Goal: Information Seeking & Learning: Learn about a topic

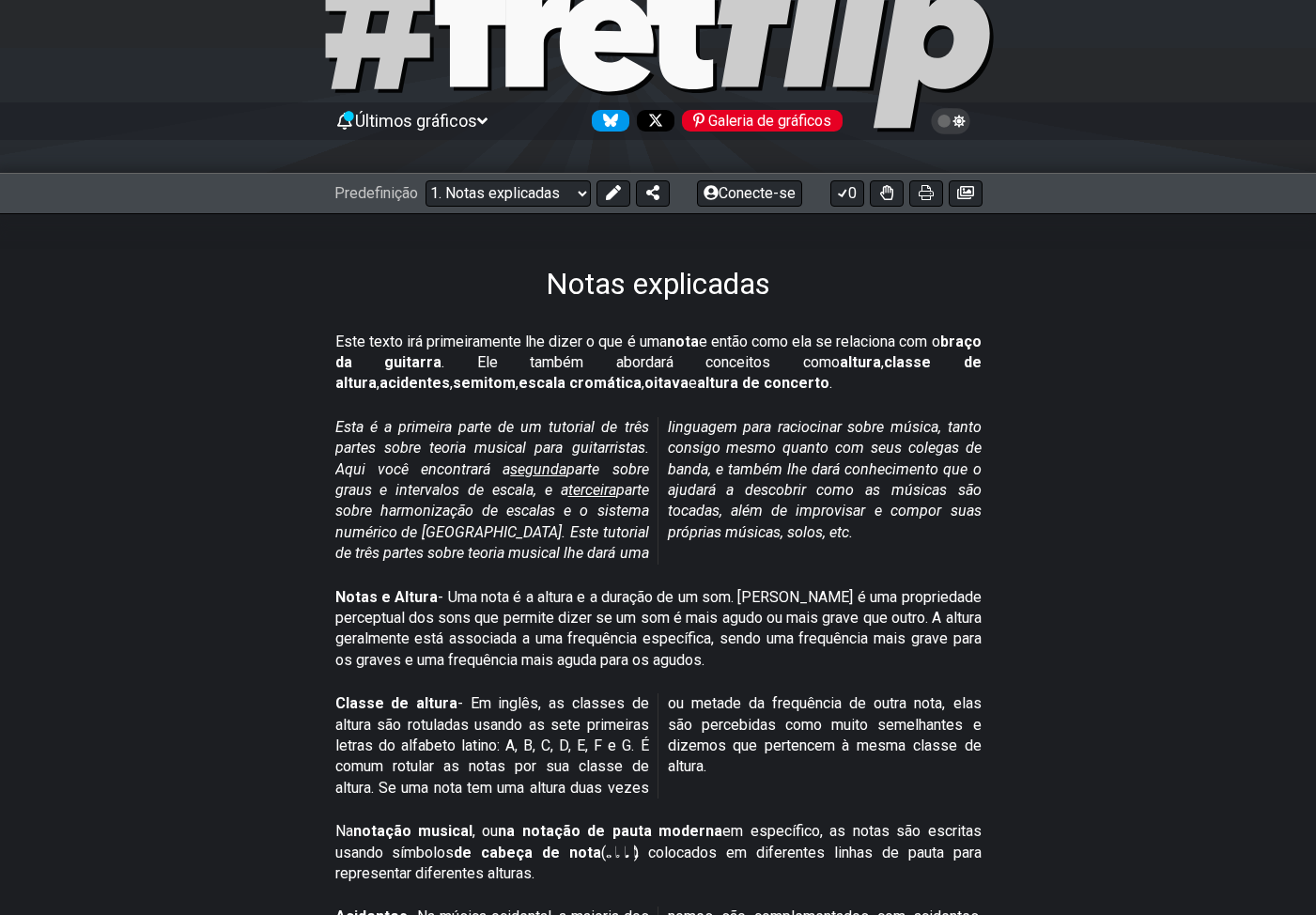
scroll to position [94, 0]
click at [929, 198] on icon at bounding box center [926, 192] width 15 height 15
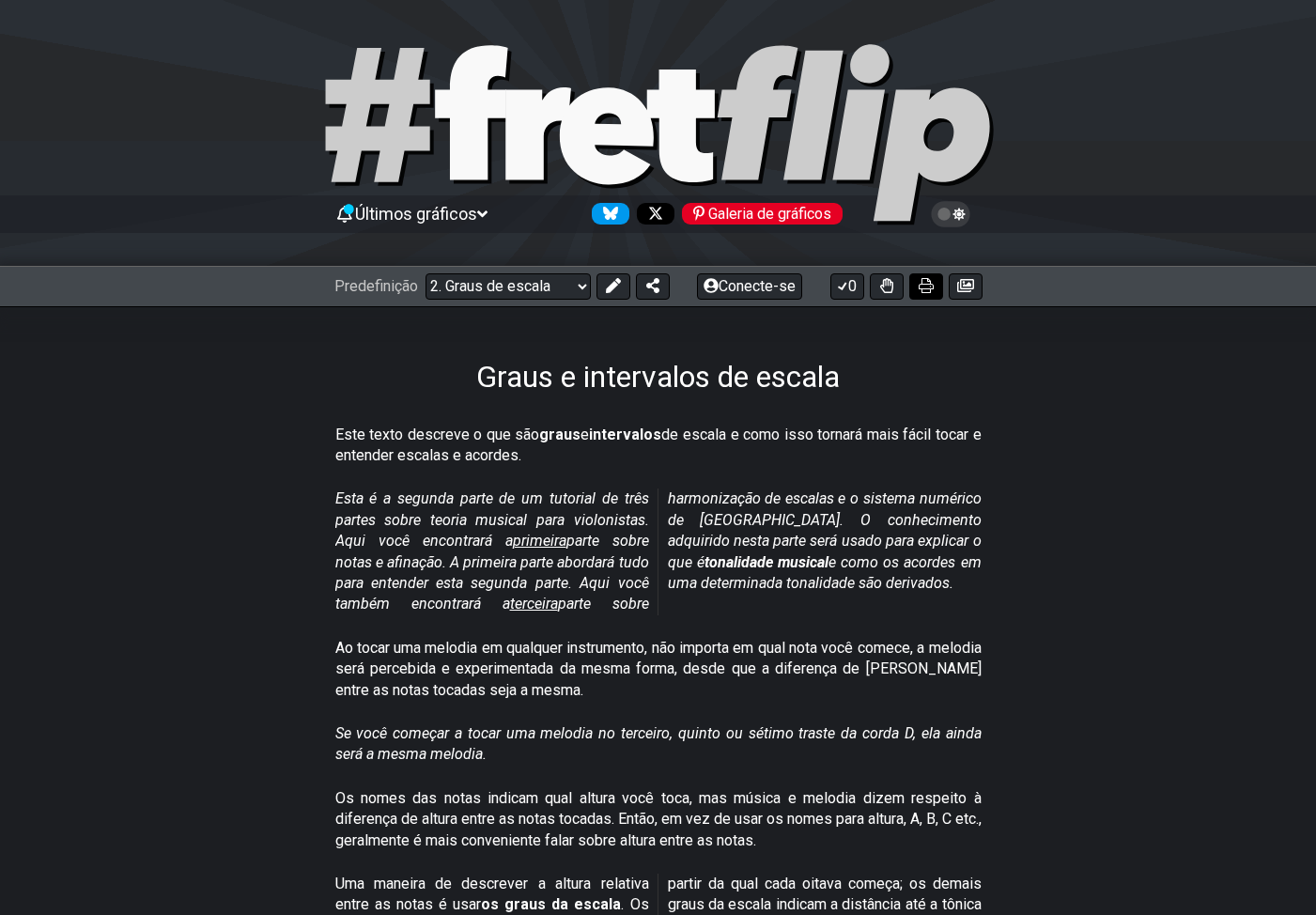
click at [928, 285] on icon at bounding box center [926, 286] width 15 height 15
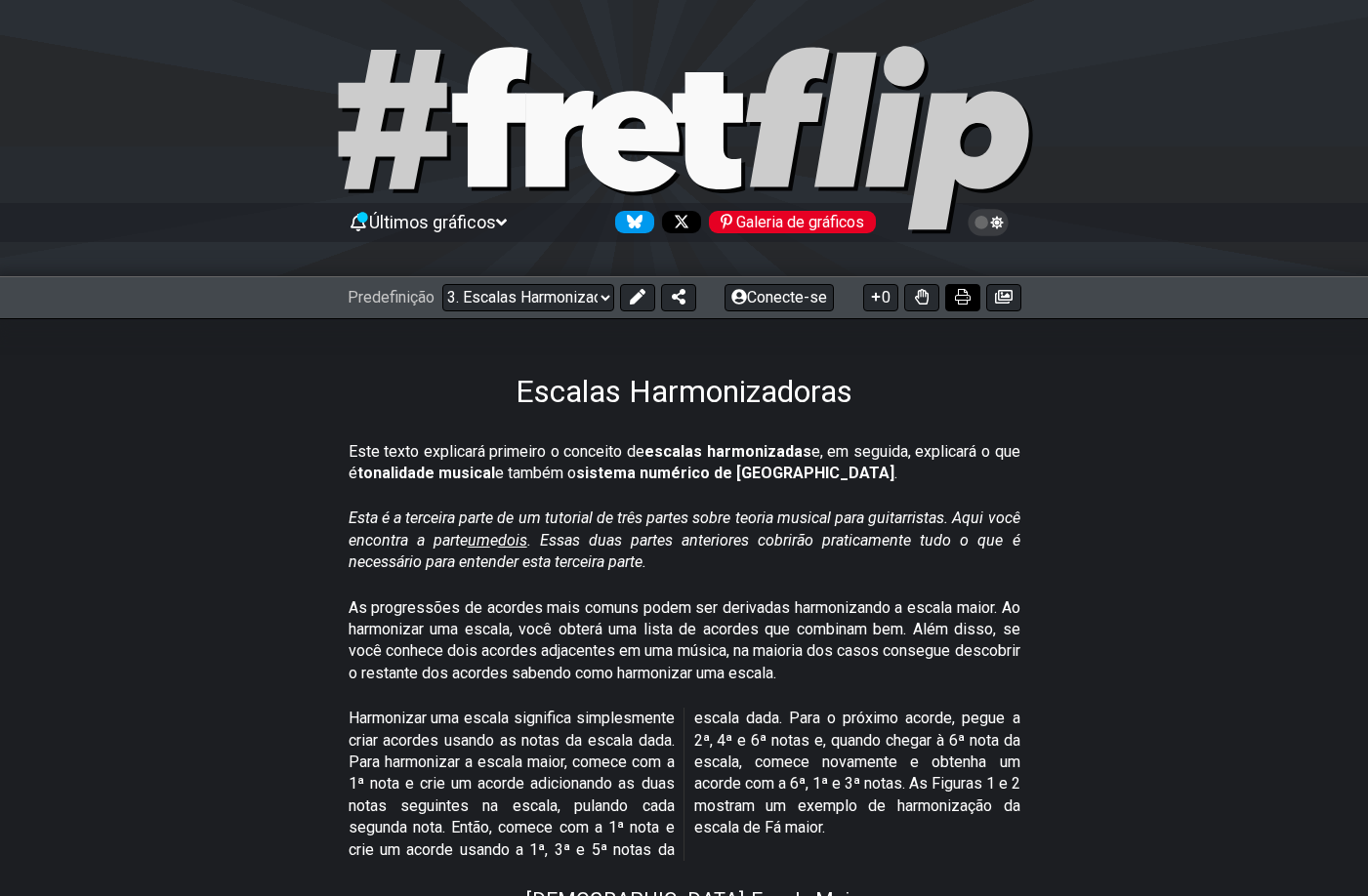
click at [962, 304] on icon at bounding box center [963, 297] width 16 height 16
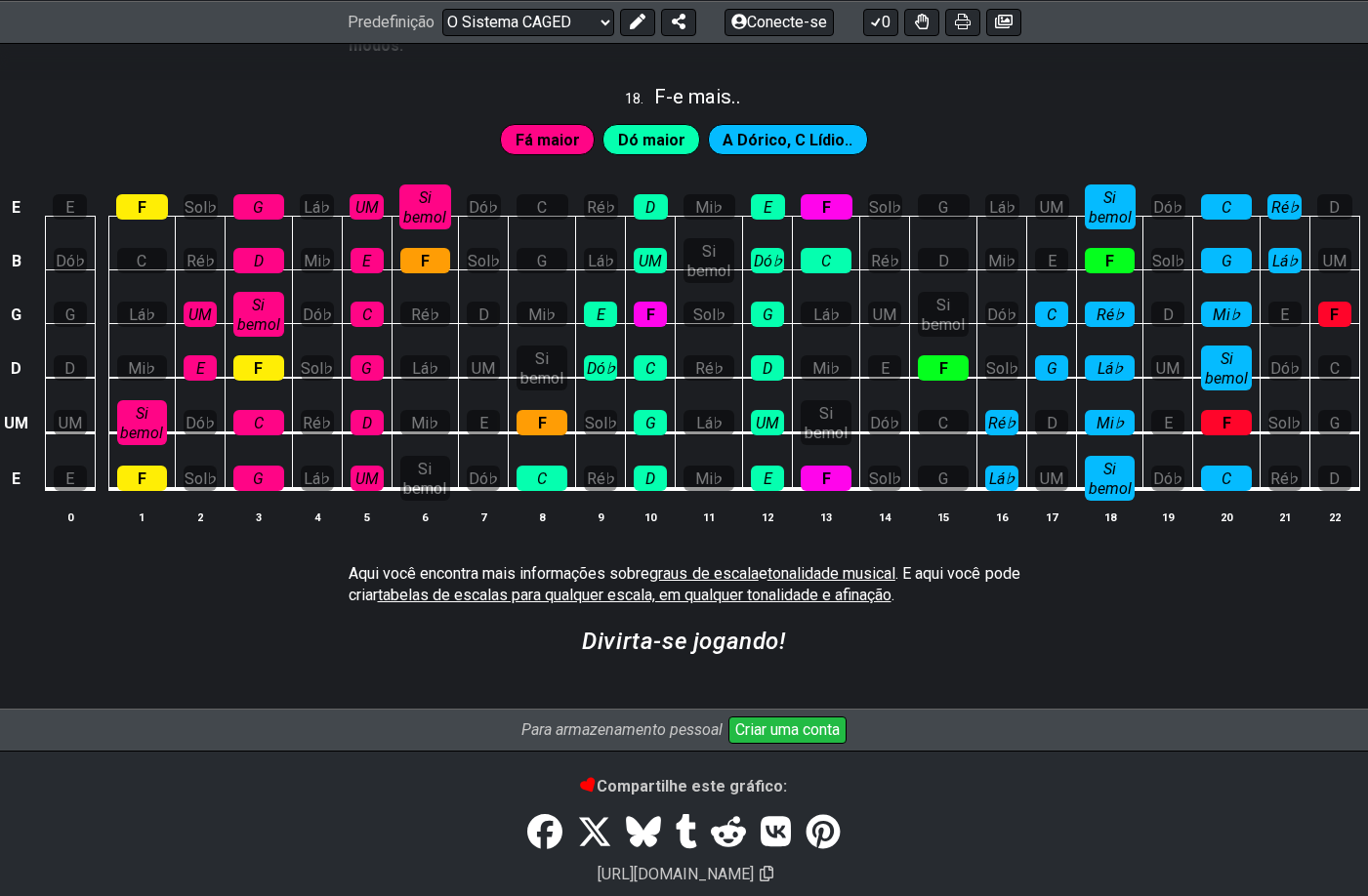
scroll to position [6176, 0]
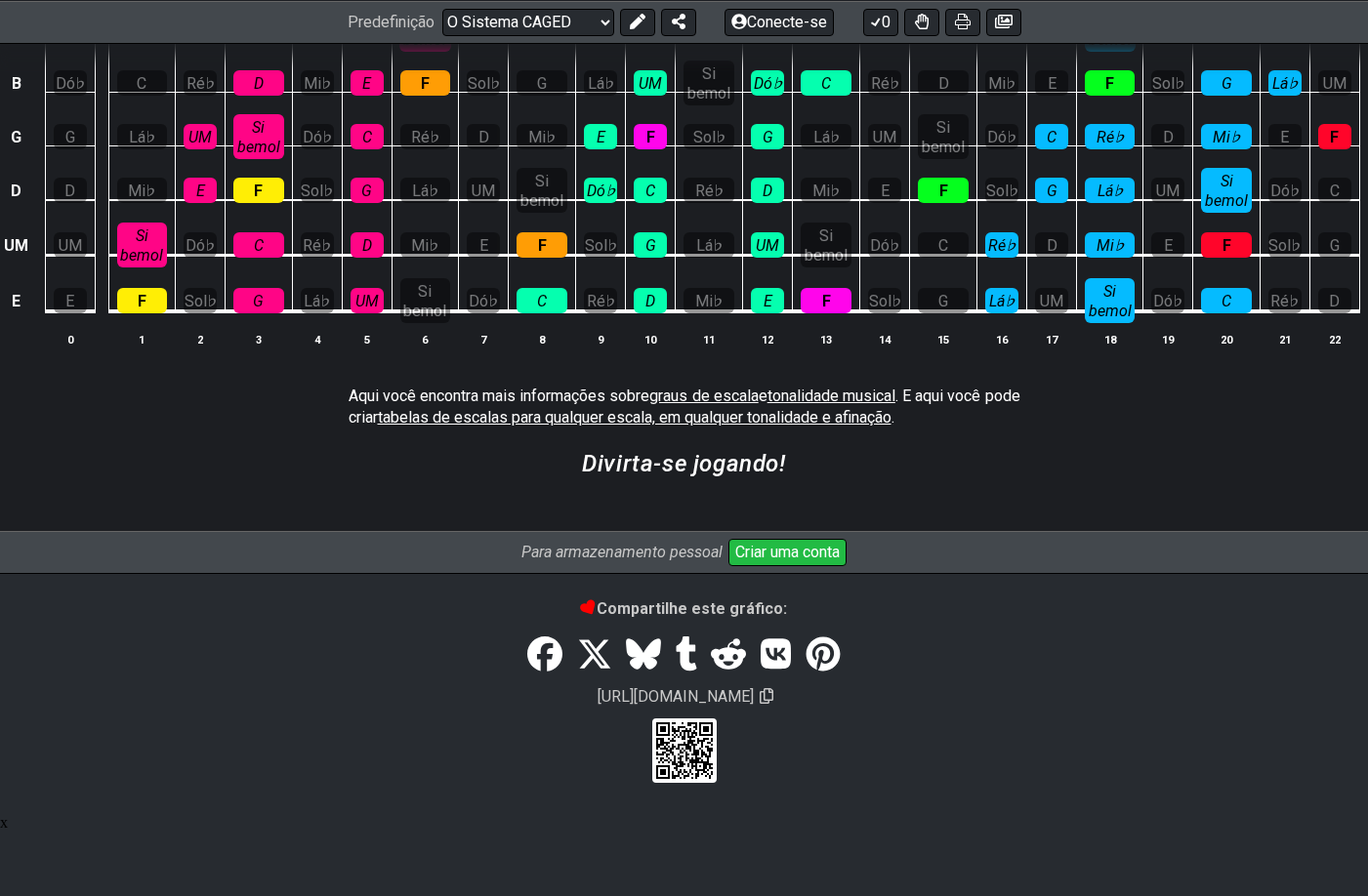
drag, startPoint x: 658, startPoint y: 474, endPoint x: 574, endPoint y: 477, distance: 84.1
click at [574, 426] on font "tabelas de escalas para qualquer escala, em qualquer tonalidade e afinação" at bounding box center [634, 417] width 514 height 19
select select "/guitar-scales"
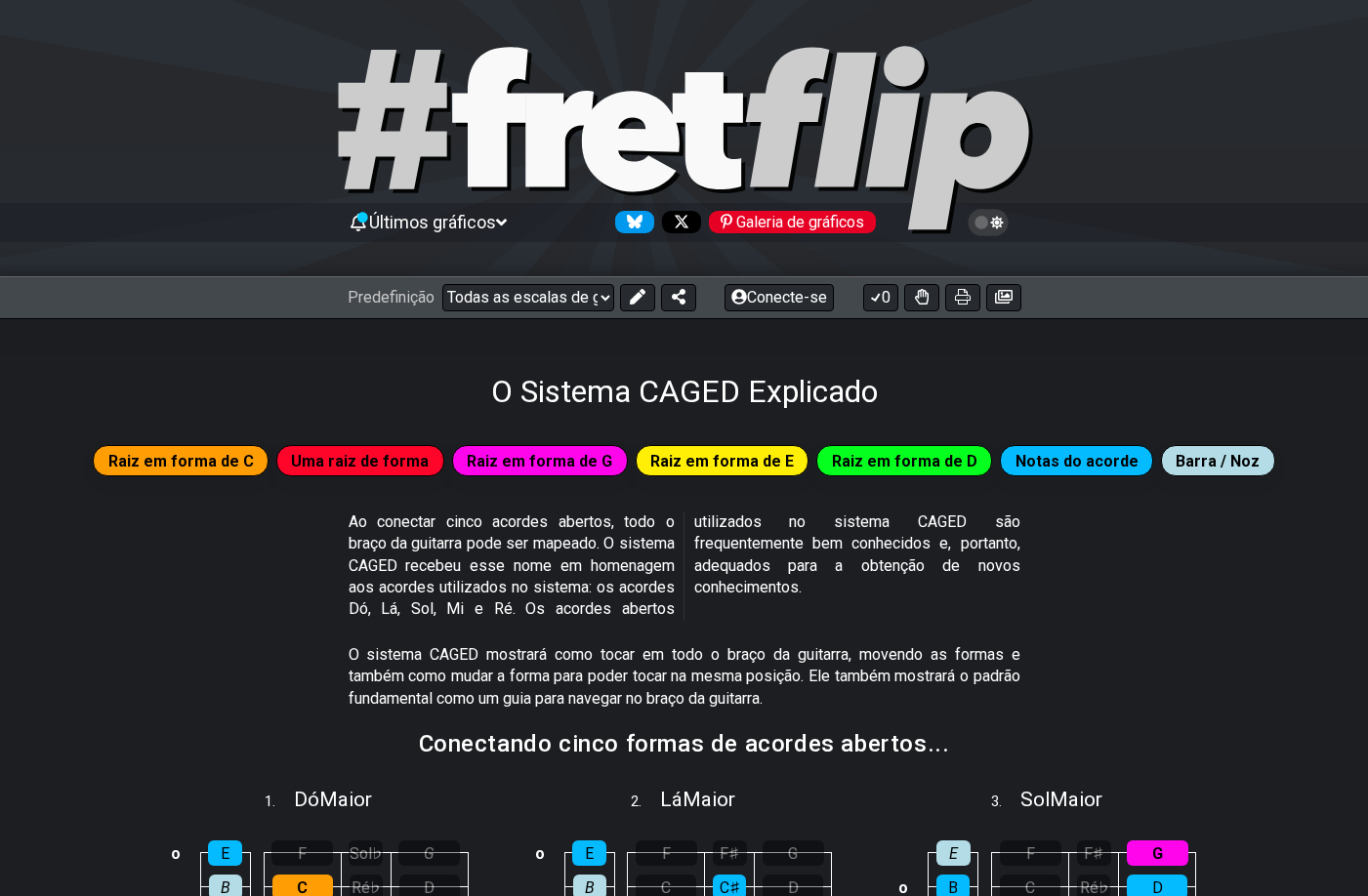
select select "C"
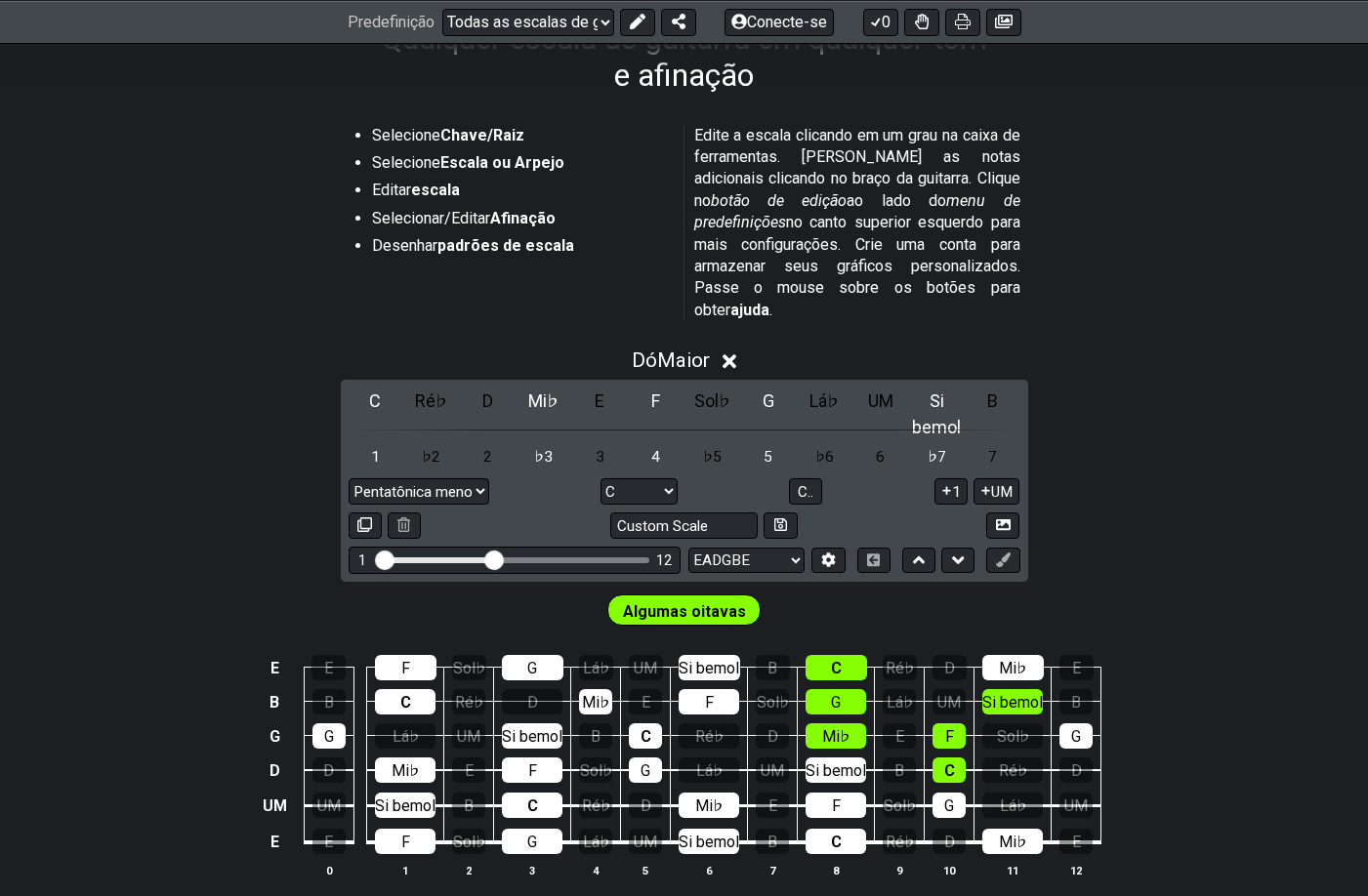
scroll to position [390, 0]
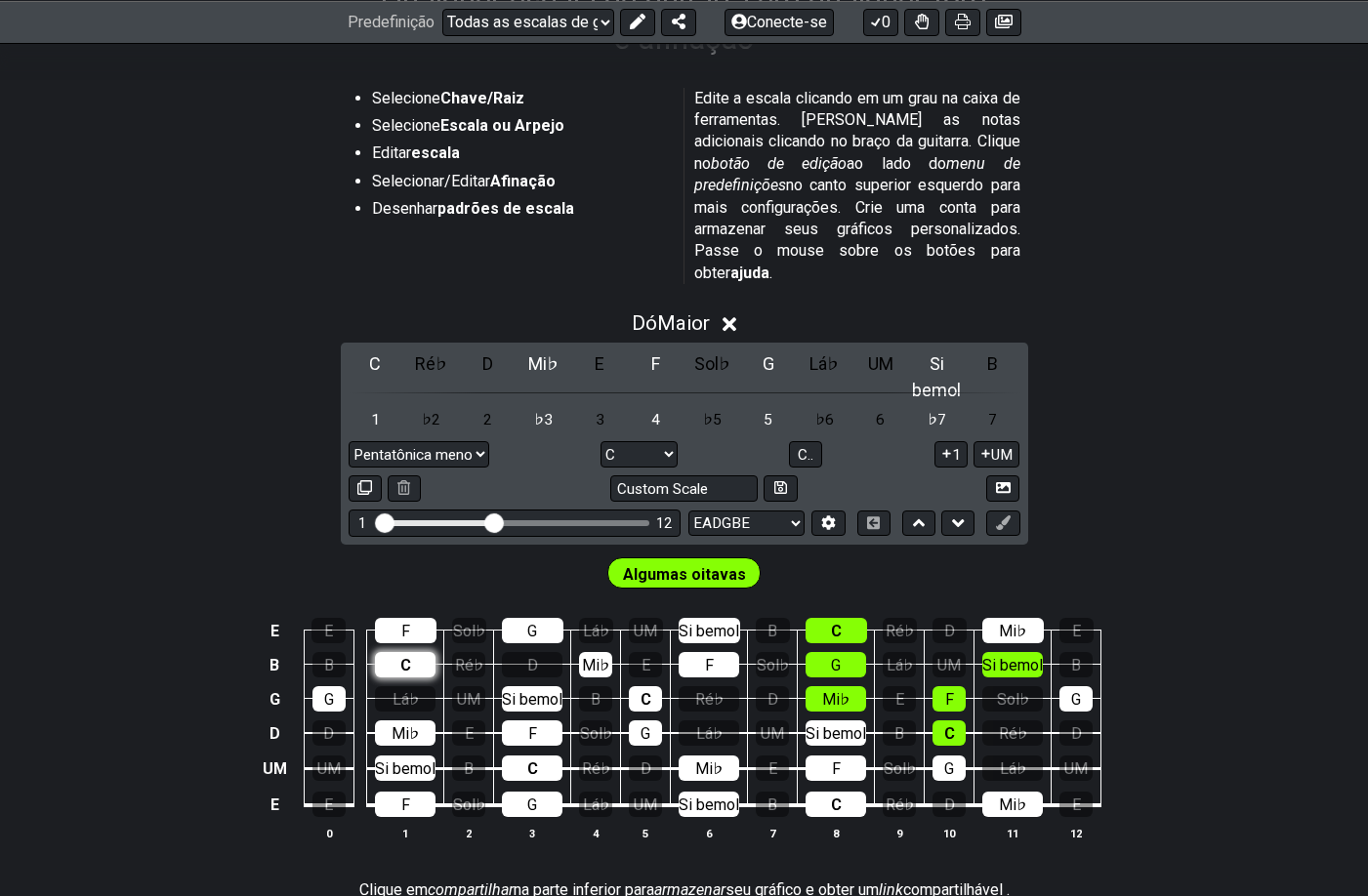
click at [386, 653] on div "C" at bounding box center [404, 666] width 61 height 26
click at [403, 622] on font "F" at bounding box center [405, 631] width 9 height 19
click at [410, 618] on div "F" at bounding box center [405, 631] width 62 height 26
click at [403, 656] on font "C" at bounding box center [405, 665] width 10 height 19
click at [650, 565] on font "Algumas oitavas" at bounding box center [684, 574] width 123 height 19
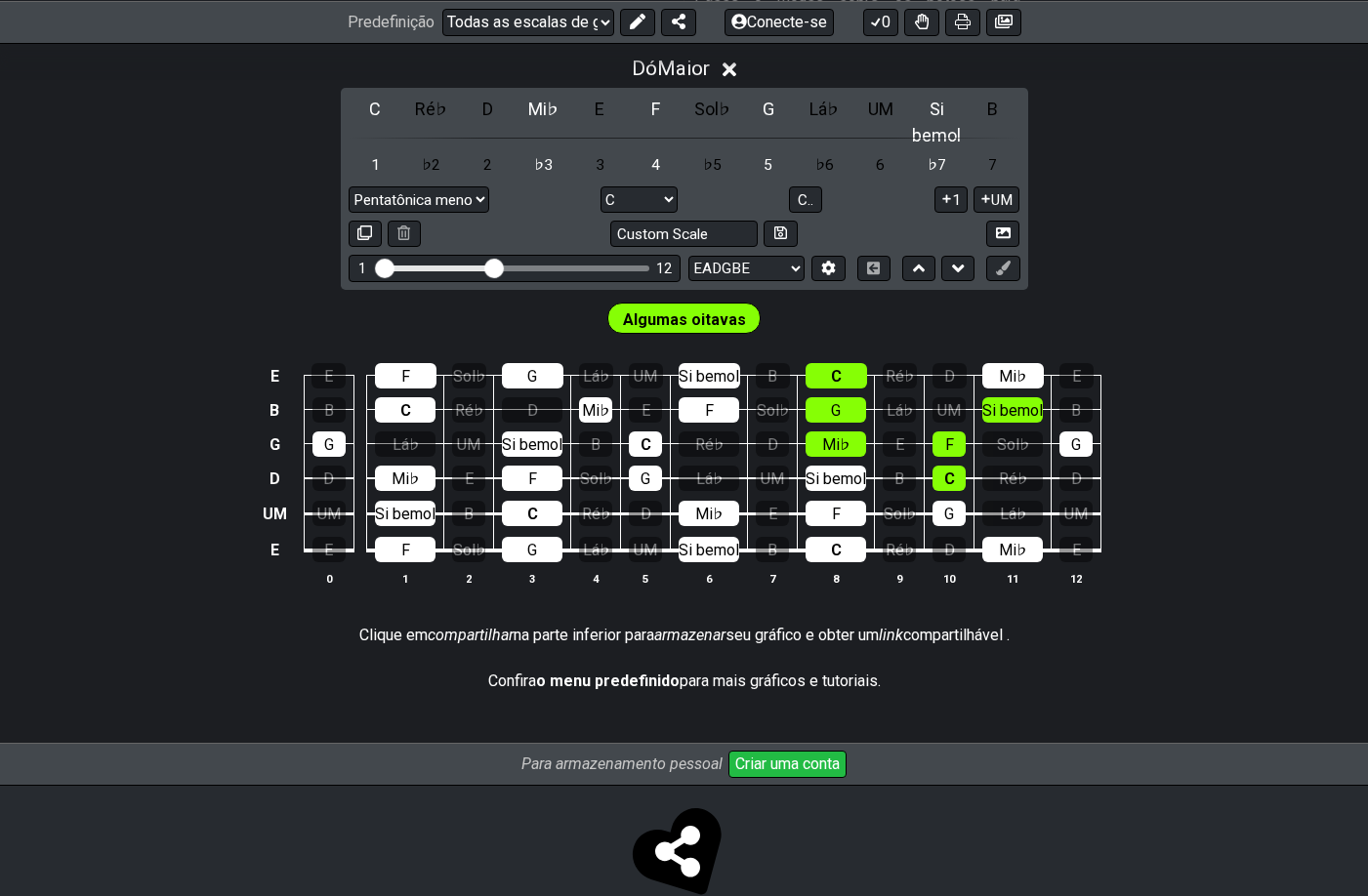
scroll to position [654, 0]
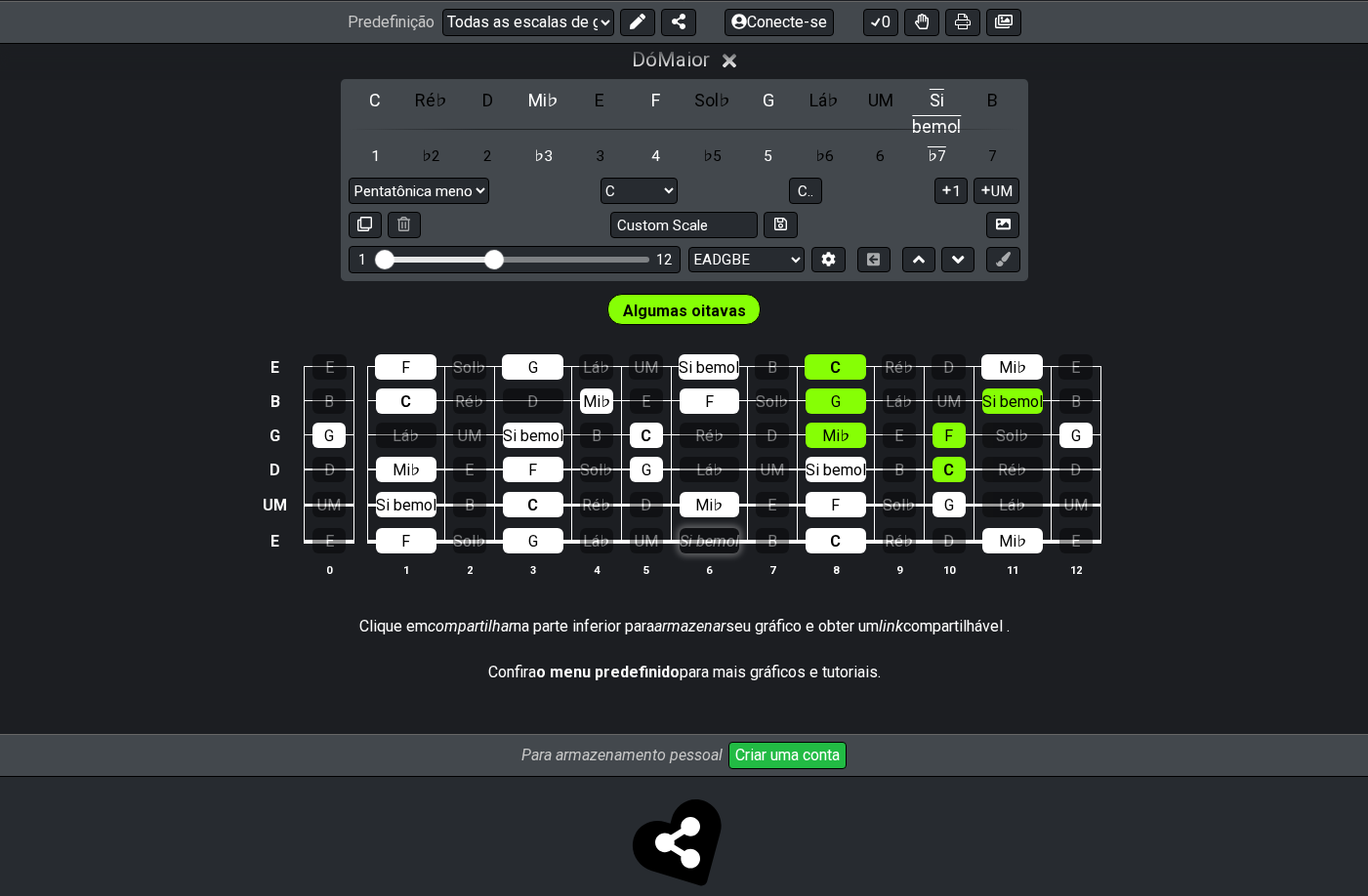
click at [697, 532] on font "Si bemol" at bounding box center [709, 541] width 60 height 19
click at [694, 532] on font "Si bemol" at bounding box center [709, 541] width 60 height 19
click at [535, 532] on font "G" at bounding box center [532, 541] width 10 height 19
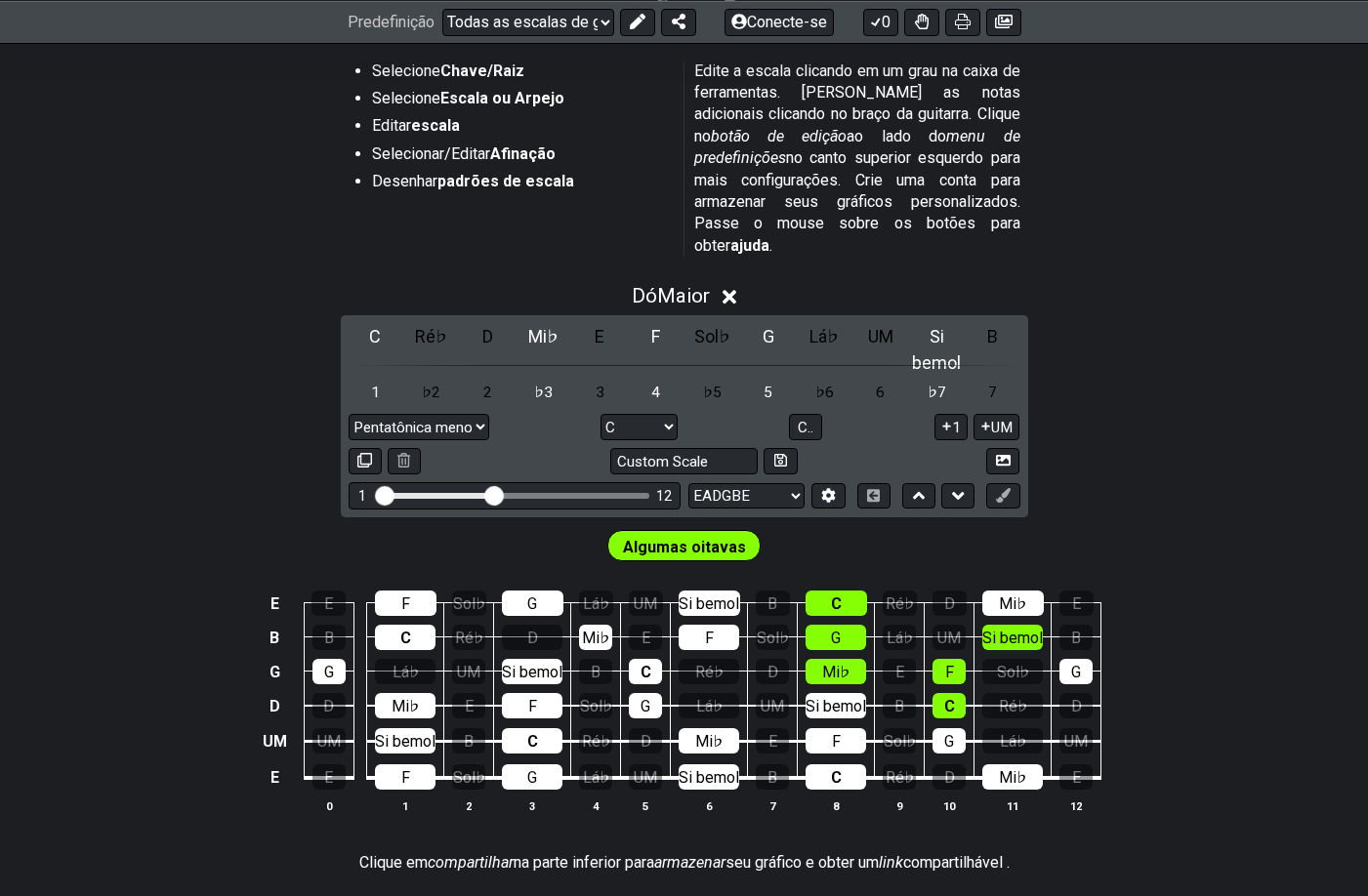
scroll to position [362, 0]
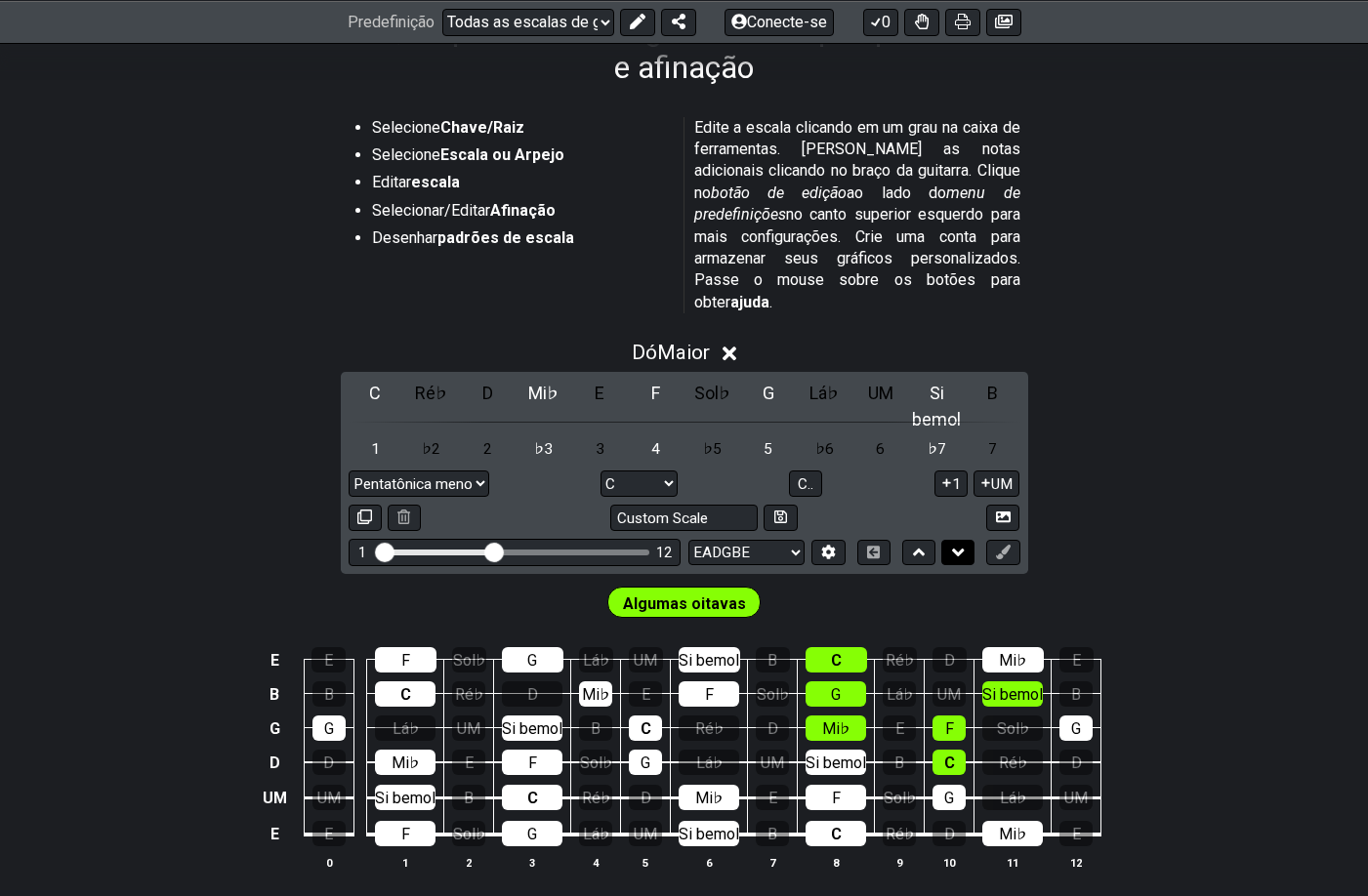
click at [955, 548] on icon at bounding box center [958, 552] width 13 height 8
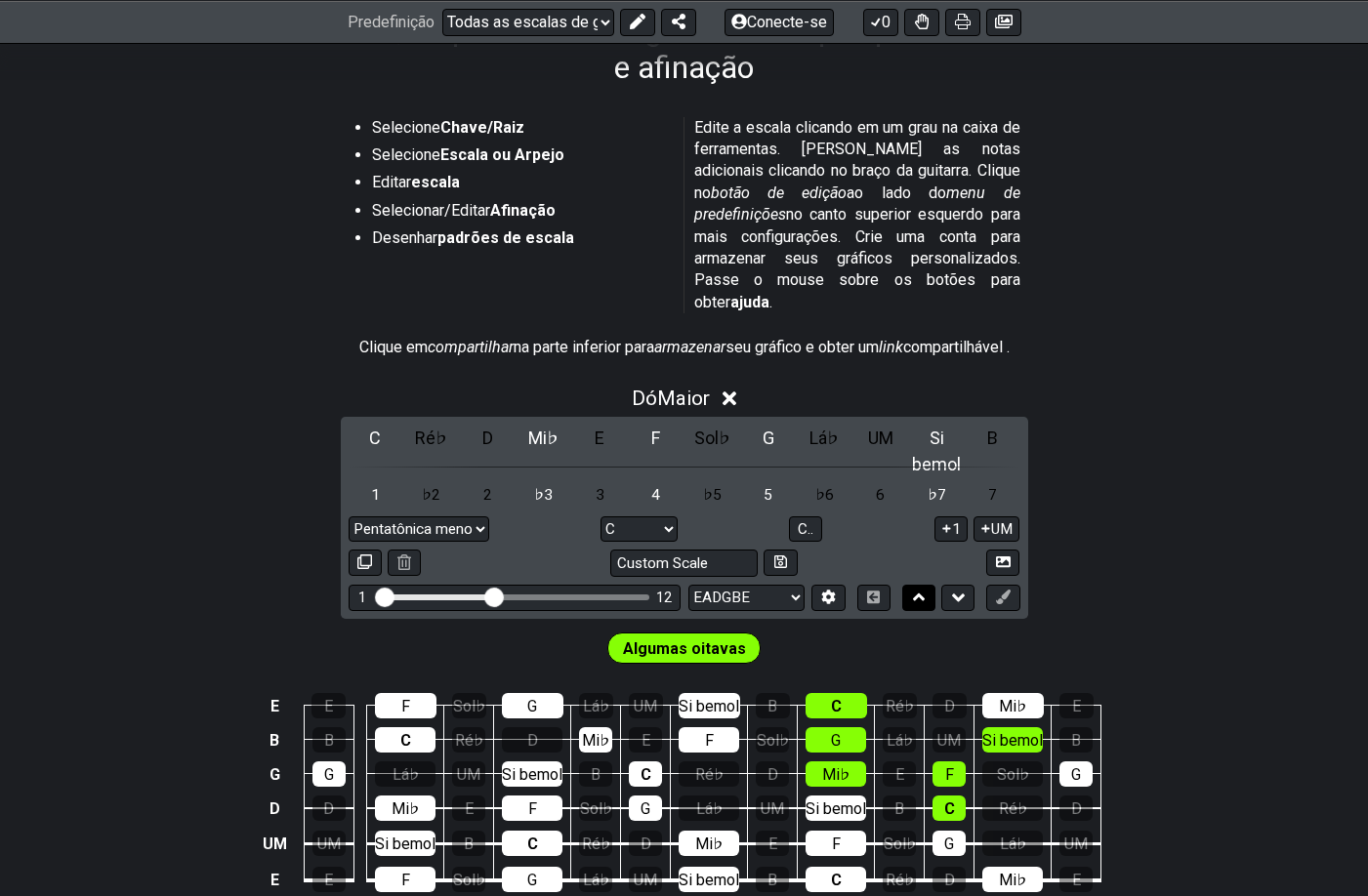
click at [920, 594] on icon at bounding box center [919, 598] width 13 height 8
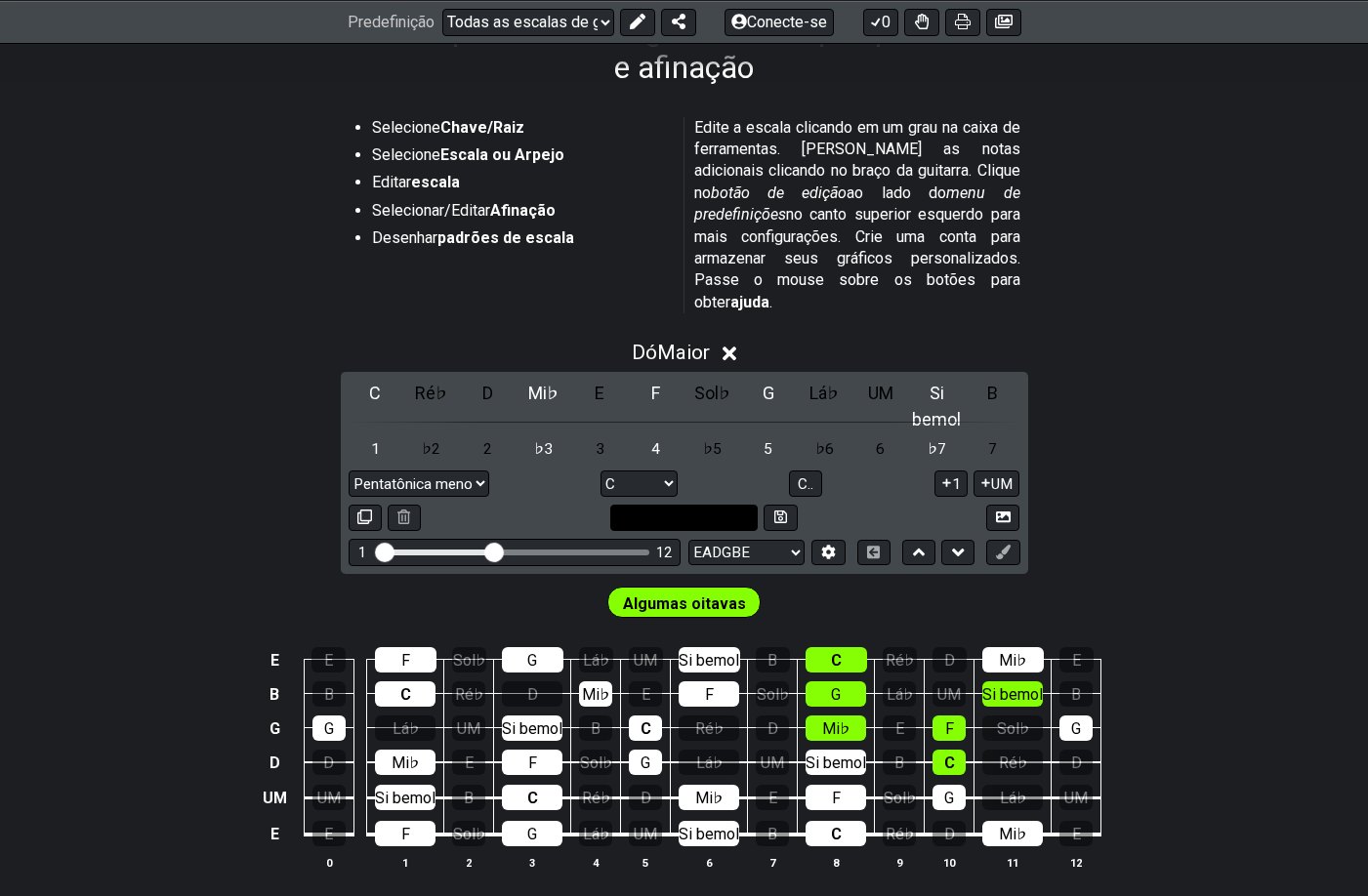
click at [759, 505] on input "text" at bounding box center [684, 518] width 148 height 27
type input "Custom Scale"
click at [1110, 449] on div "Dó Maior ​ C Ré♭ D Mi♭ E F Sol♭ G Lá♭ UM Si bemol B 1 ♭2 2 ♭3 3 4 ♭5 5 ♭6 6 ♭7 …" at bounding box center [684, 613] width 1368 height 568
click at [489, 471] on select "Pentatônica menor Raiz Pentatônica menor Pentatônica Maior Blues Menor Blues Ma…" at bounding box center [419, 484] width 141 height 27
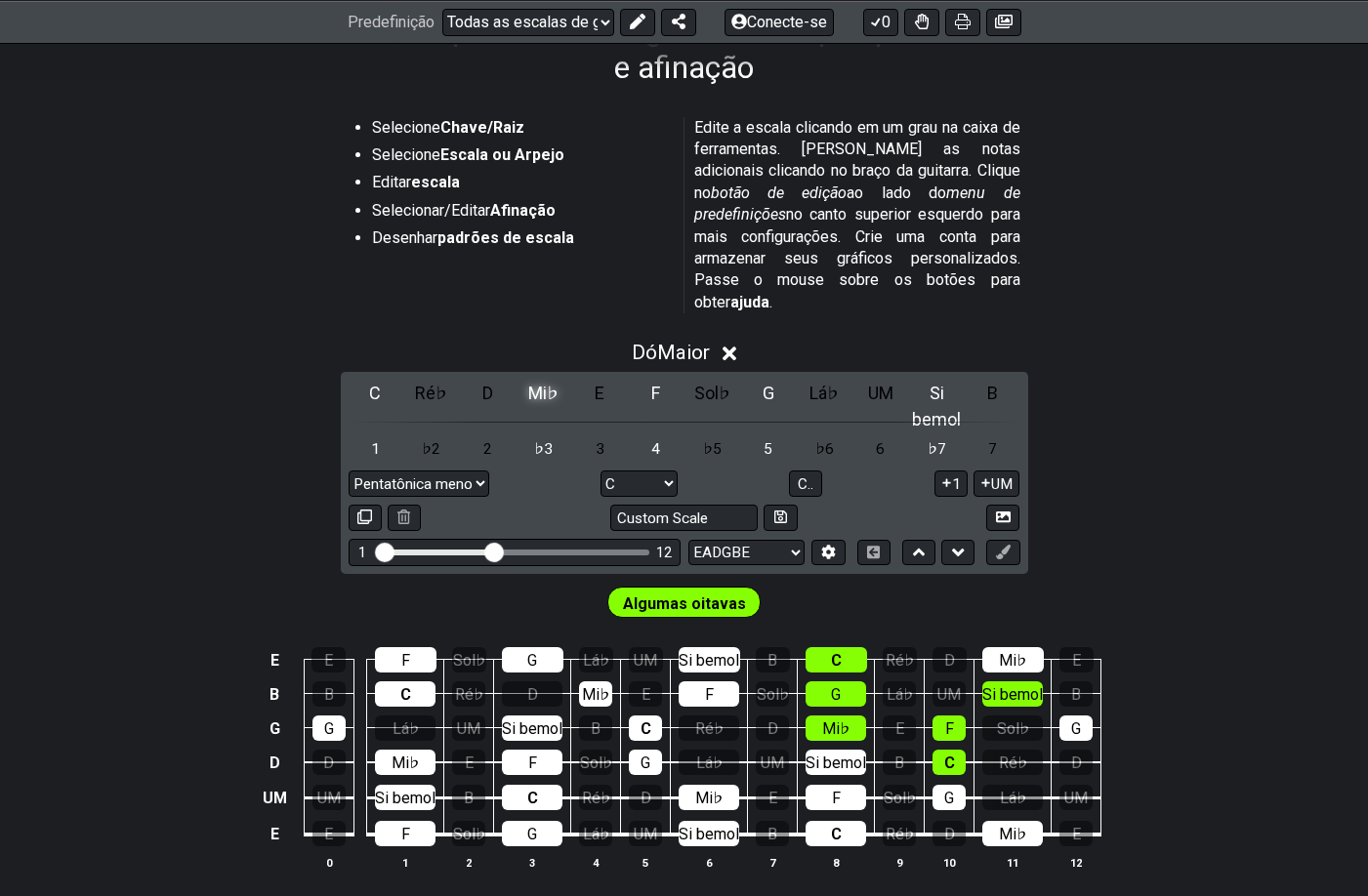
click at [529, 396] on font "Mi♭" at bounding box center [543, 392] width 30 height 21
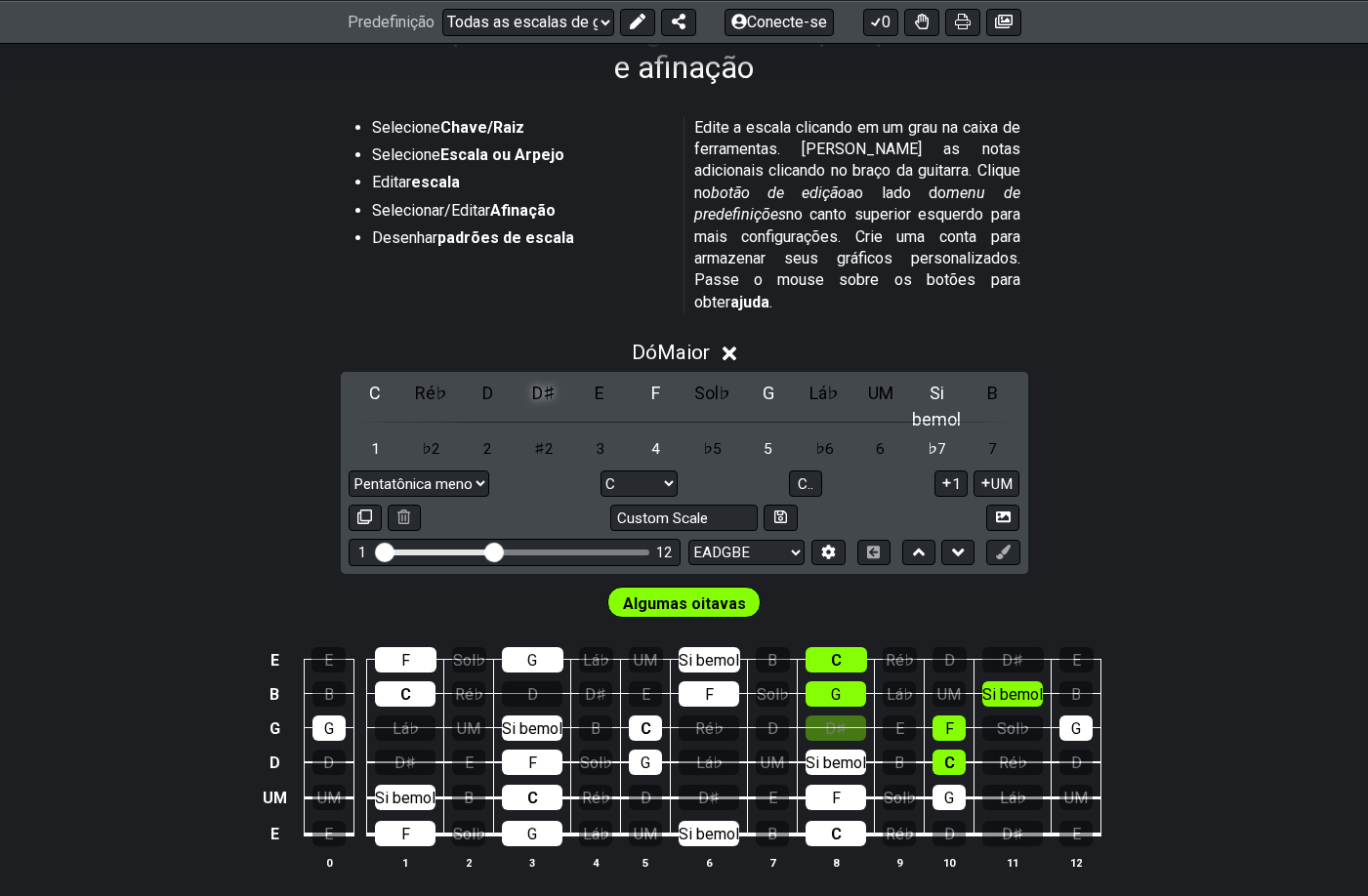
click at [532, 396] on font "D♯" at bounding box center [544, 392] width 24 height 21
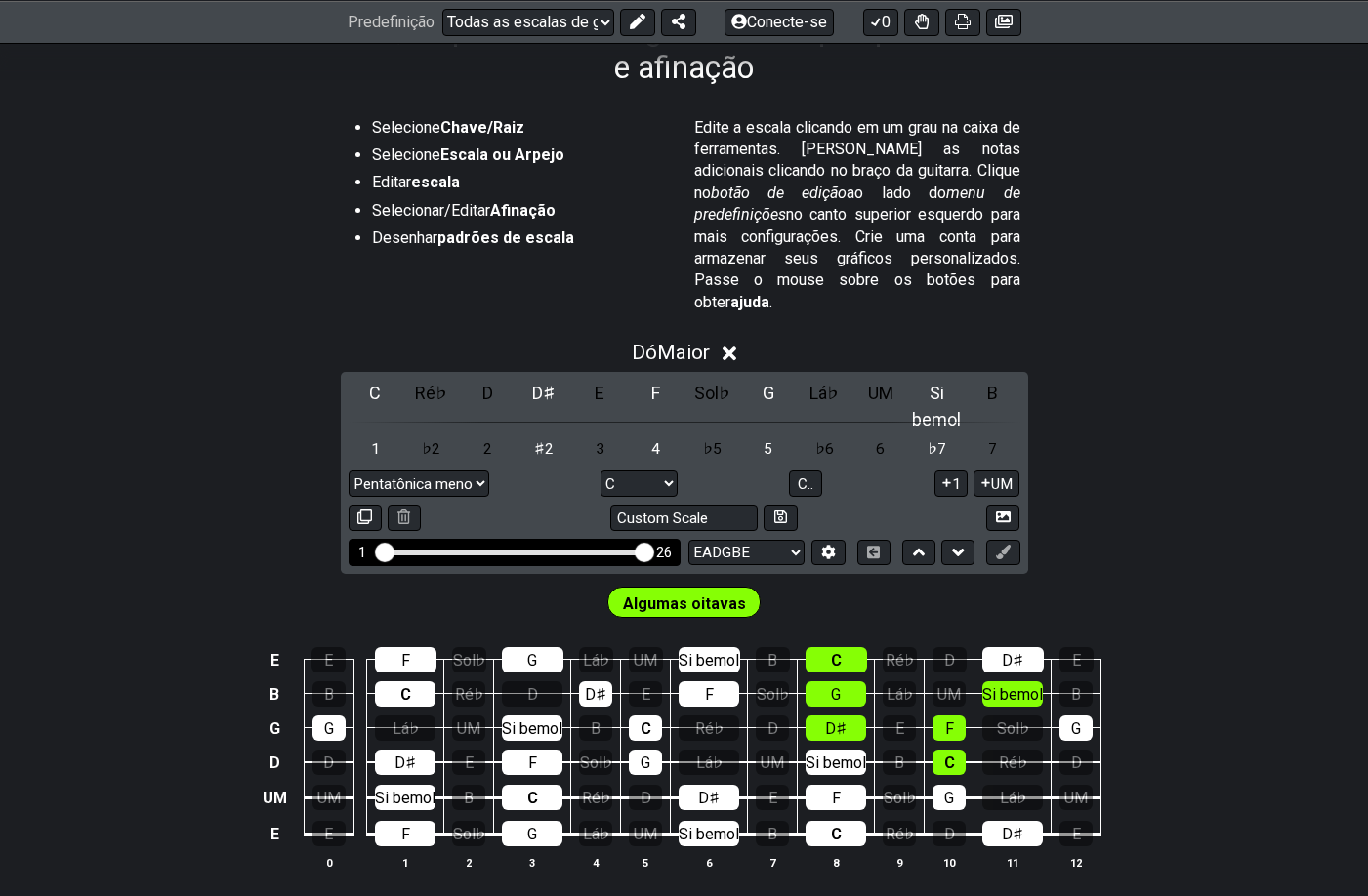
drag, startPoint x: 497, startPoint y: 479, endPoint x: 640, endPoint y: 479, distance: 143.0
click at [640, 550] on input "Alcance de trastes visível" at bounding box center [514, 550] width 277 height 0
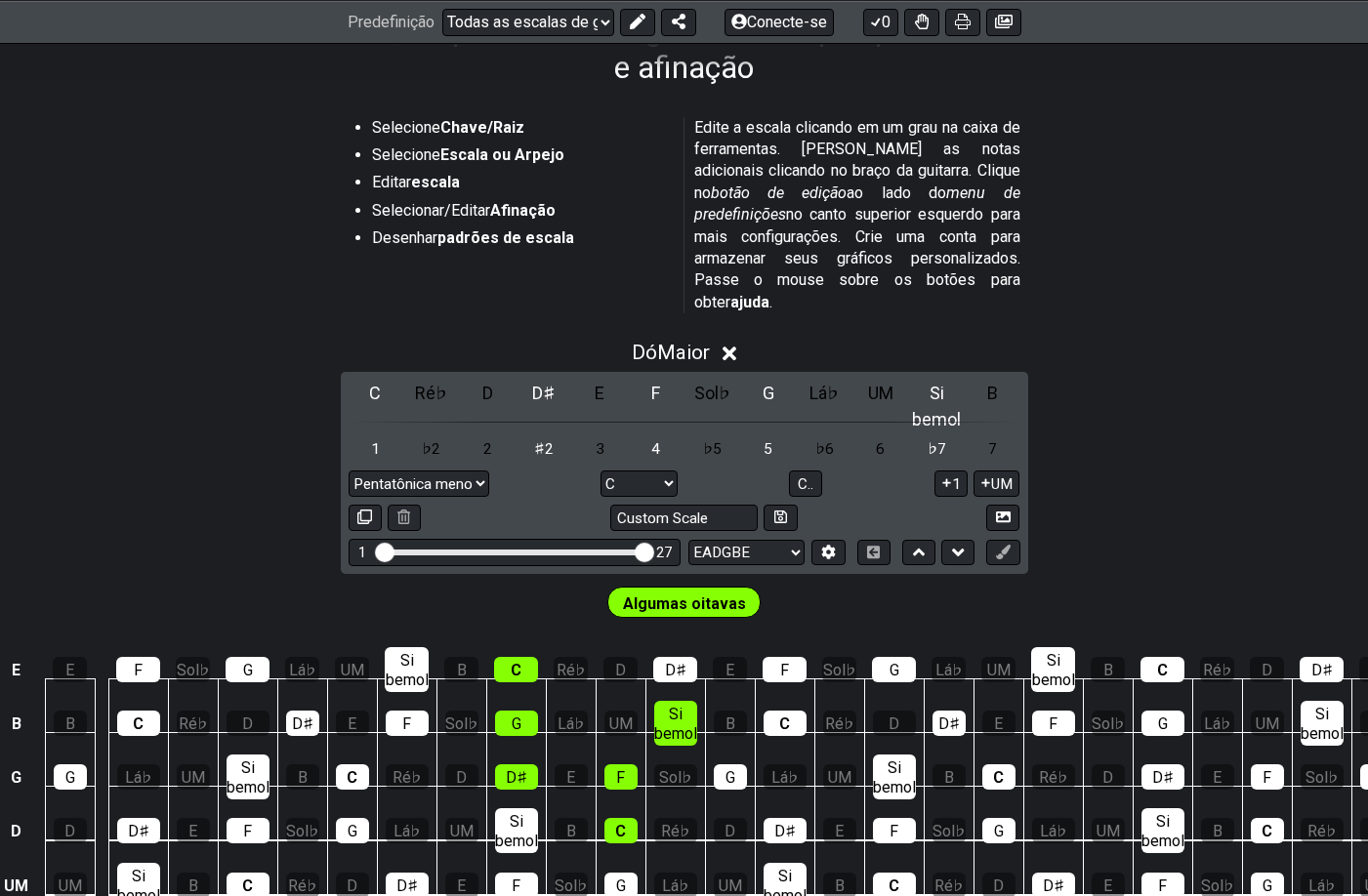
click at [731, 350] on icon at bounding box center [729, 354] width 15 height 21
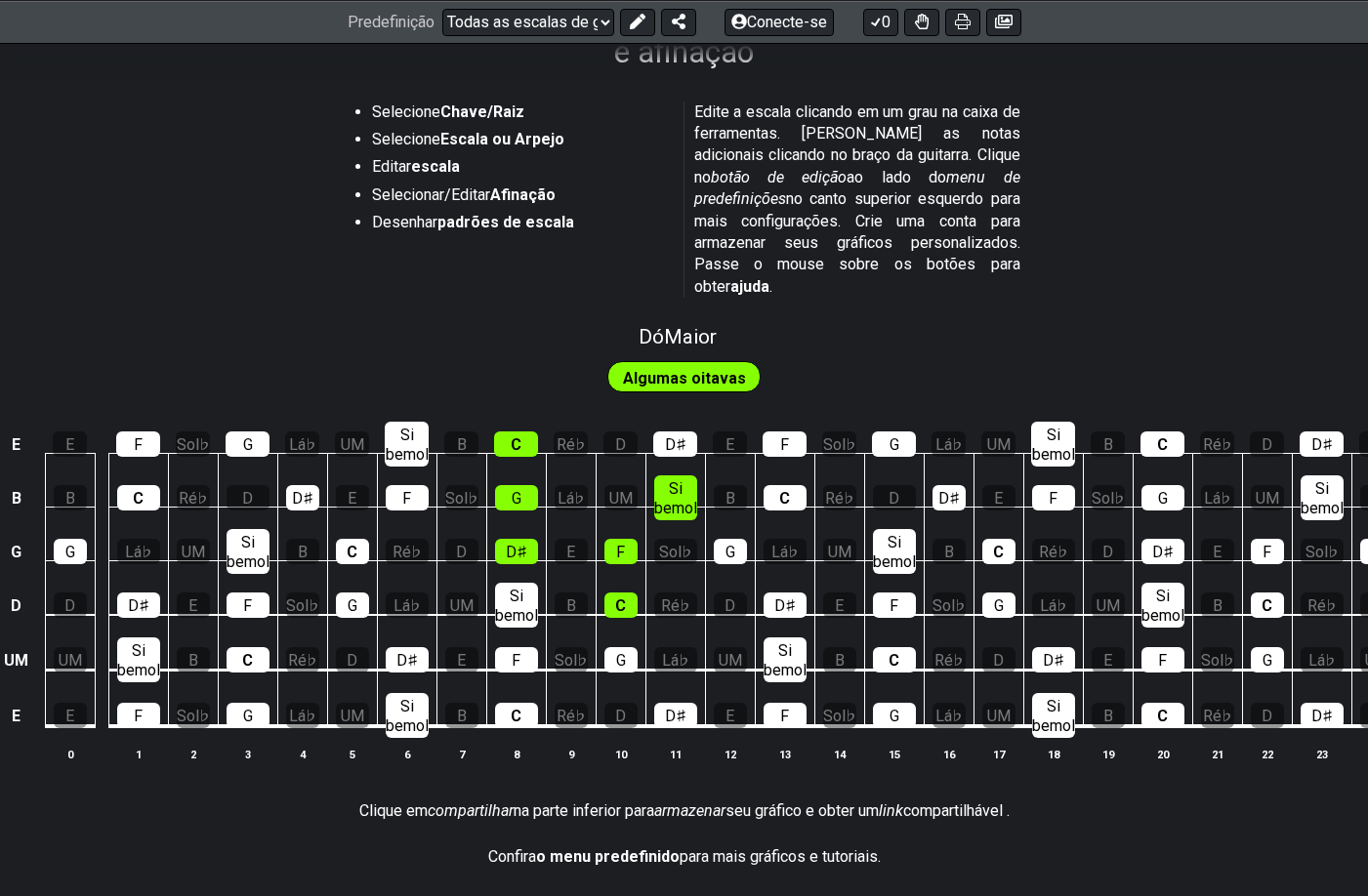
scroll to position [645, 0]
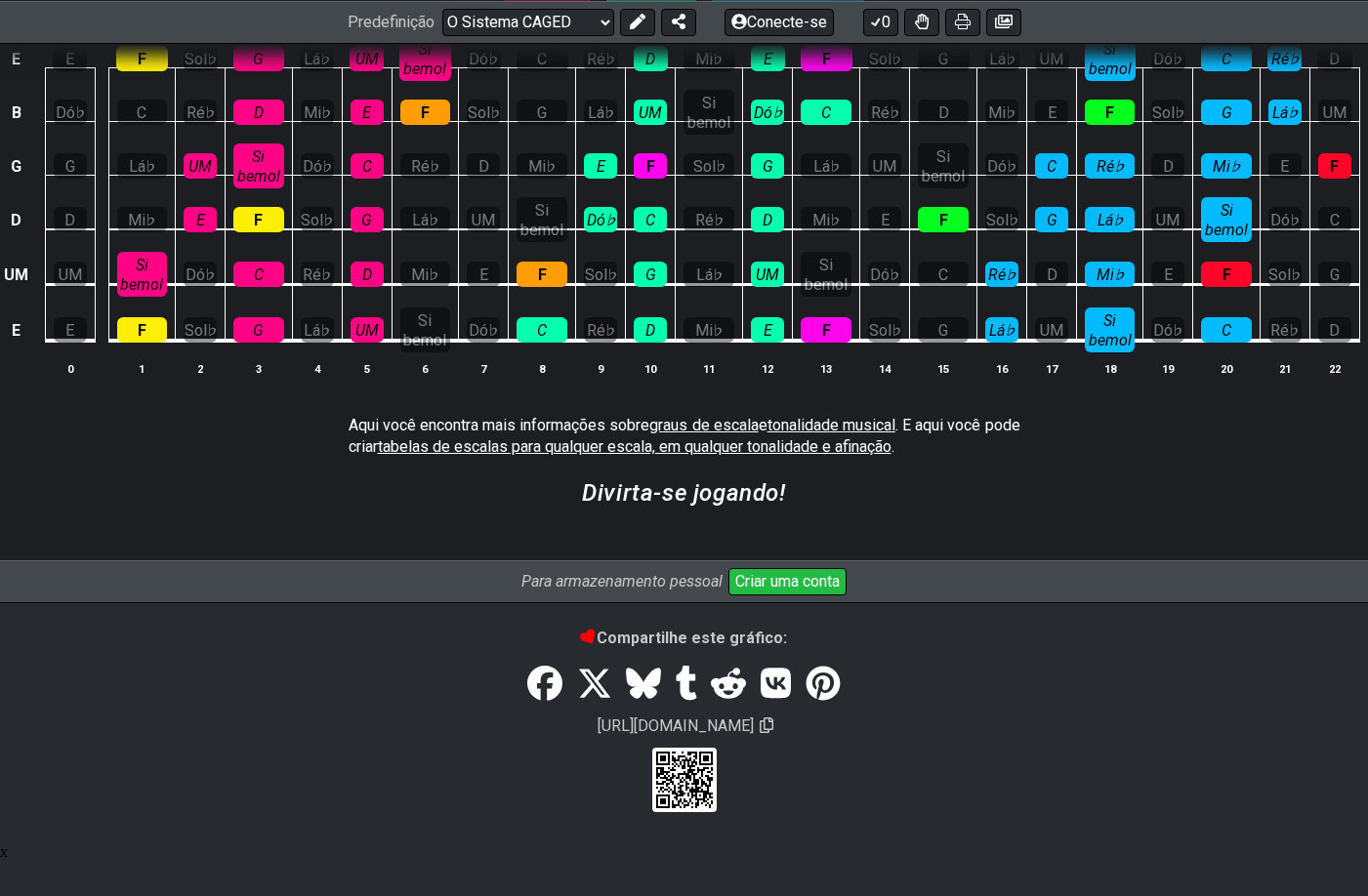
scroll to position [6176, 0]
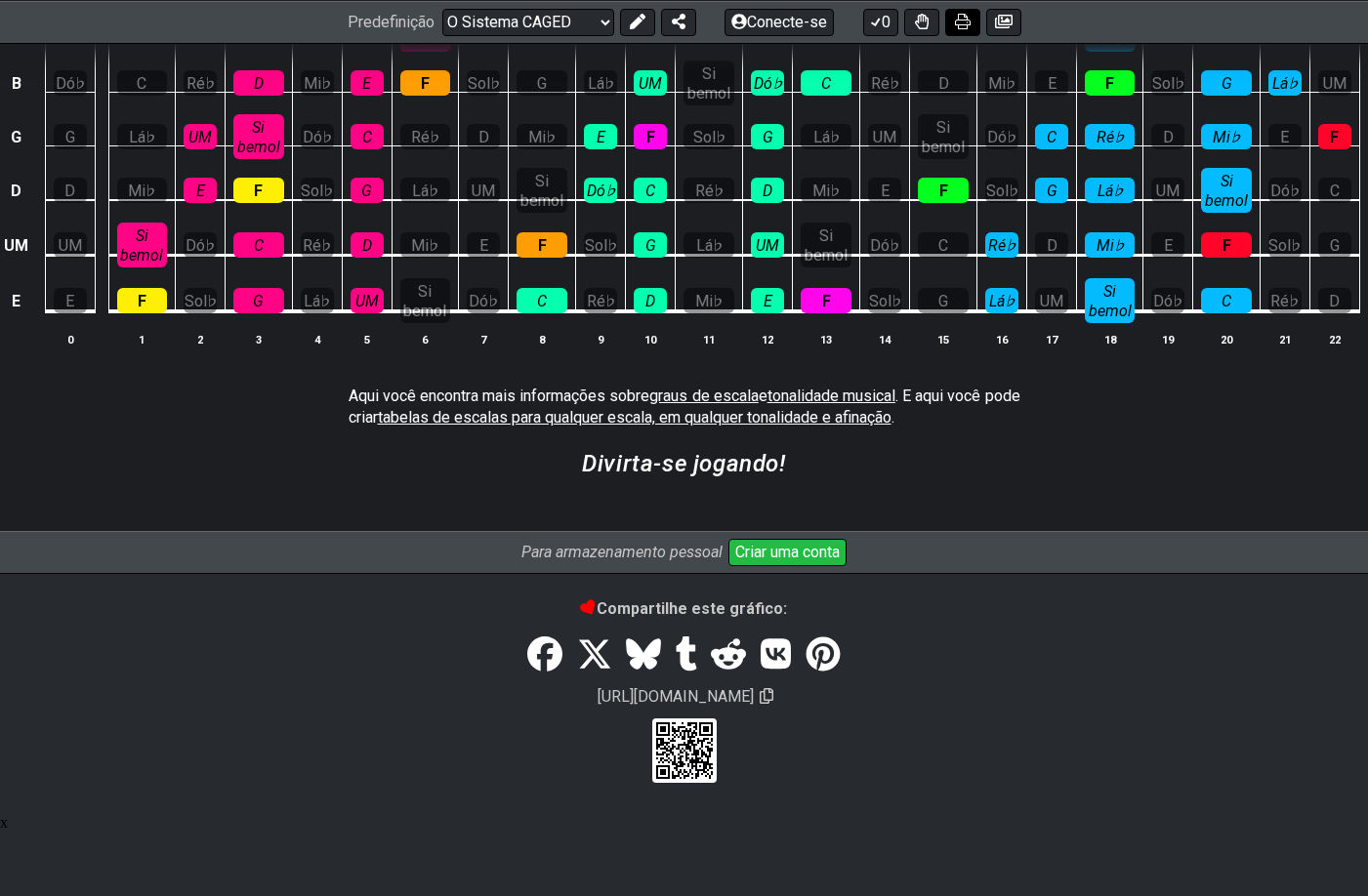
click at [963, 25] on icon at bounding box center [963, 22] width 16 height 16
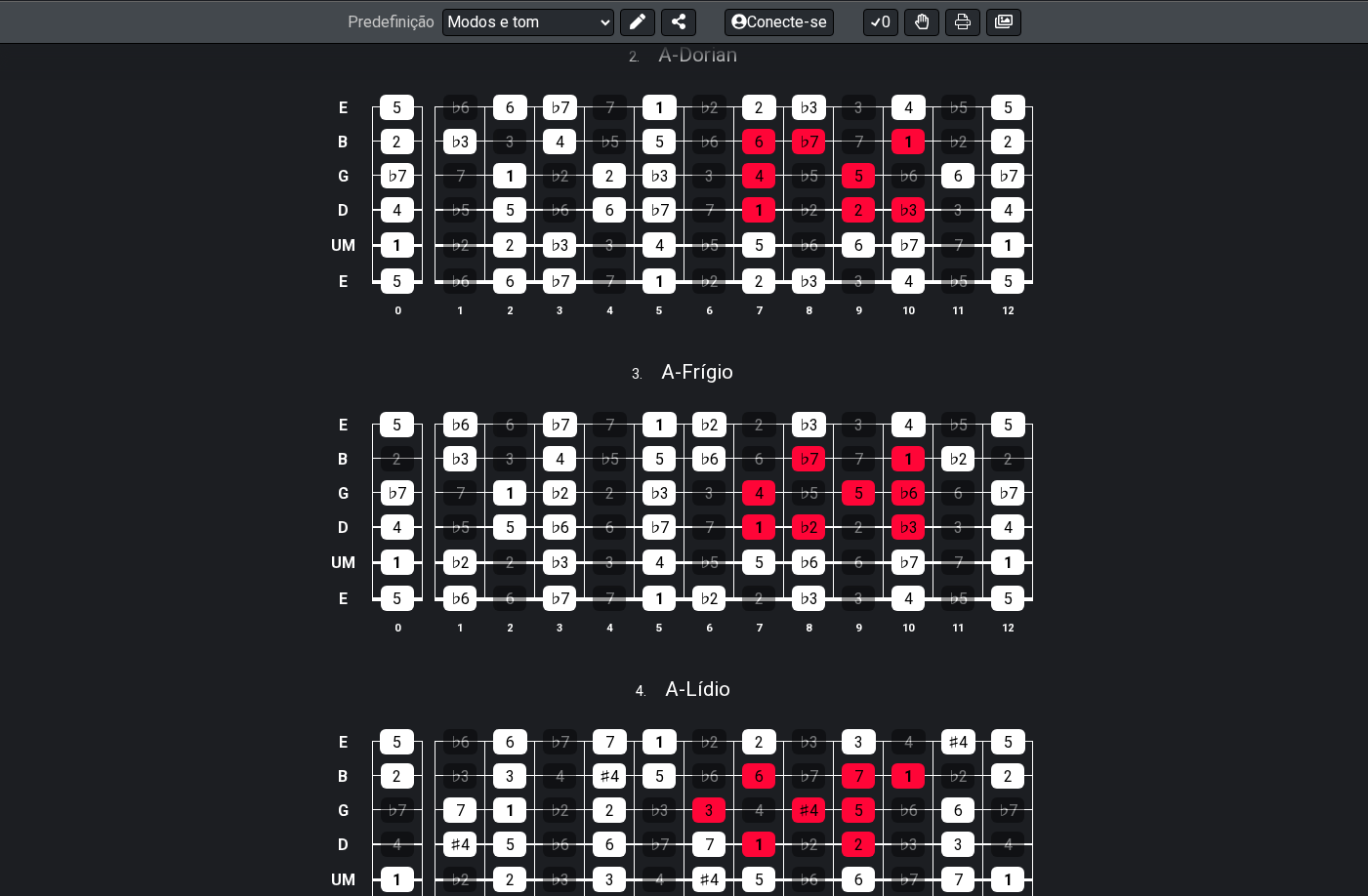
scroll to position [1171, 0]
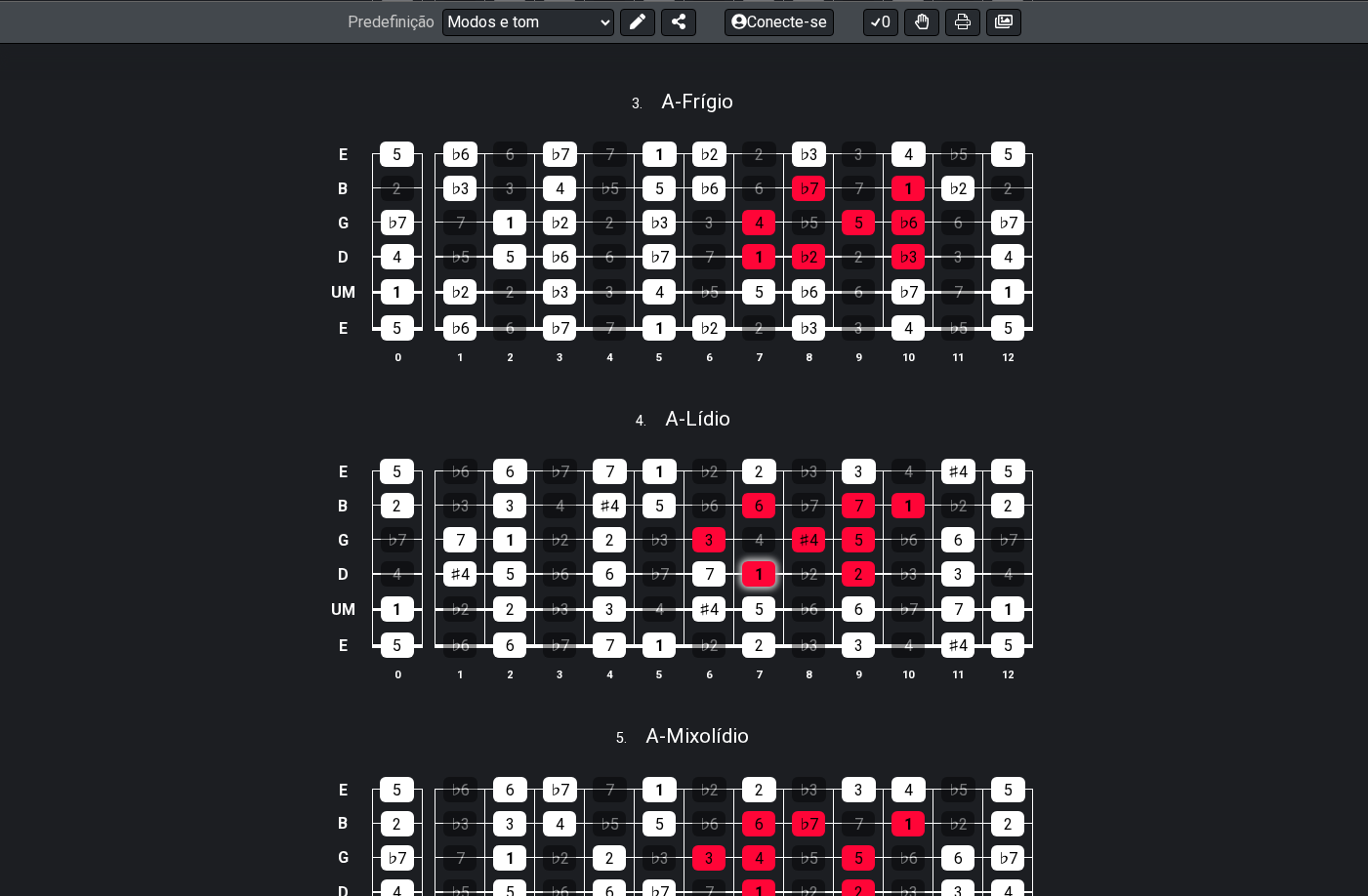
click at [764, 587] on div "1" at bounding box center [758, 574] width 33 height 26
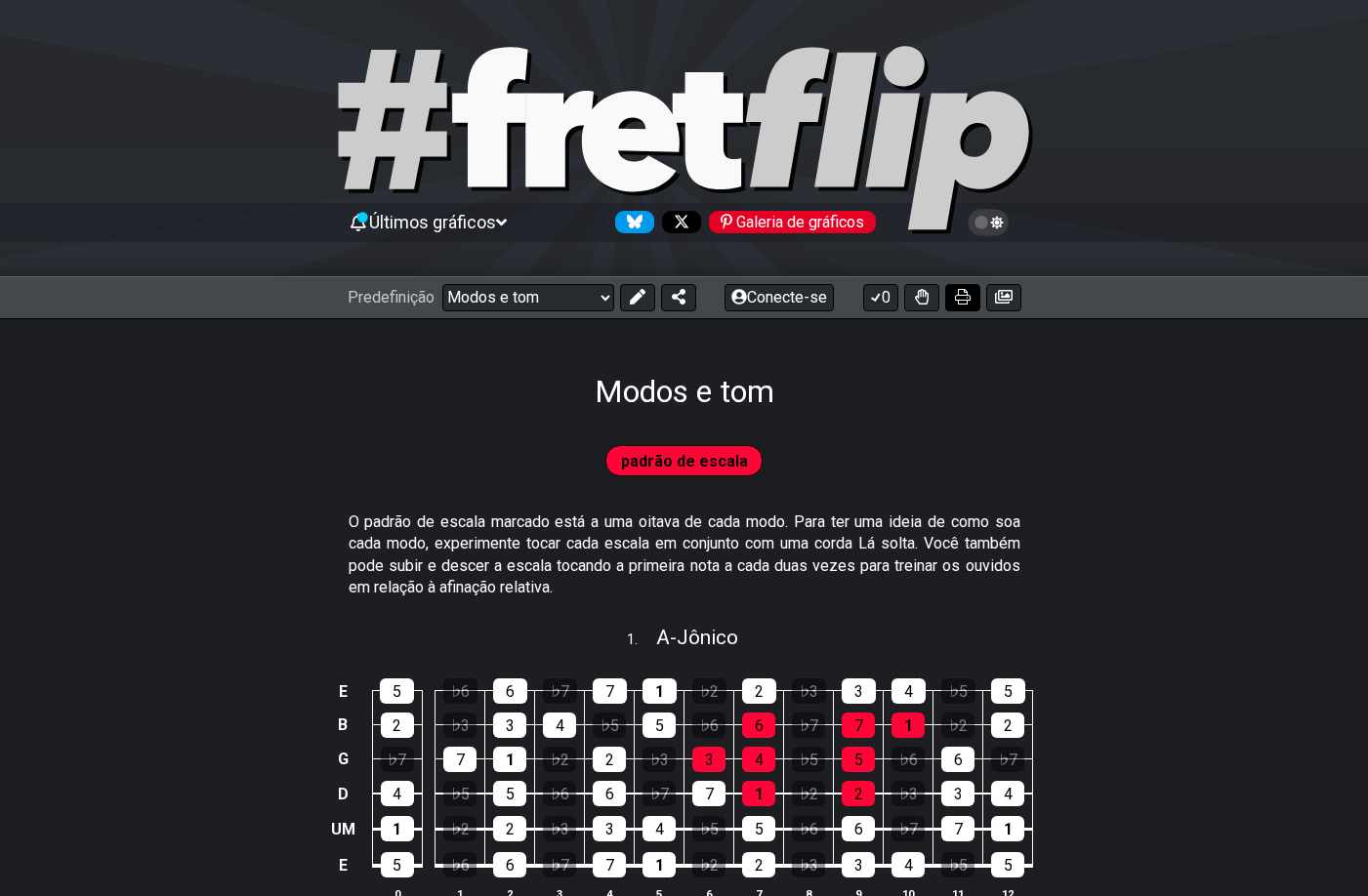
click at [964, 304] on icon at bounding box center [963, 297] width 16 height 16
